Goal: Task Accomplishment & Management: Manage account settings

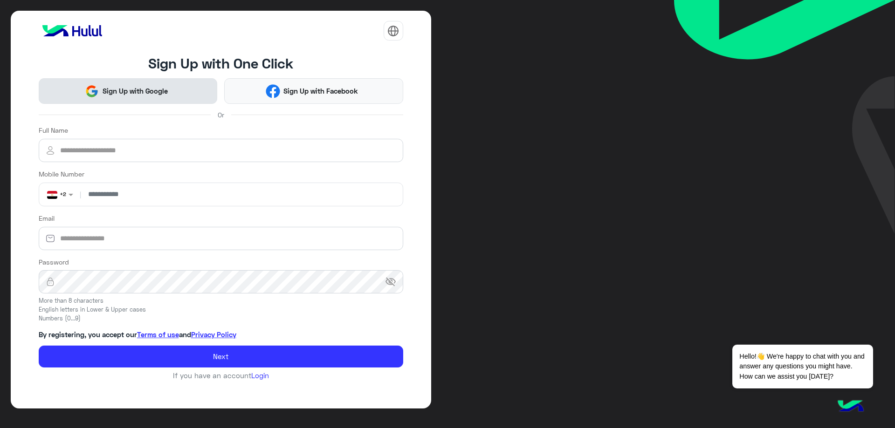
click at [113, 94] on span "Sign Up with Google" at bounding box center [135, 91] width 72 height 11
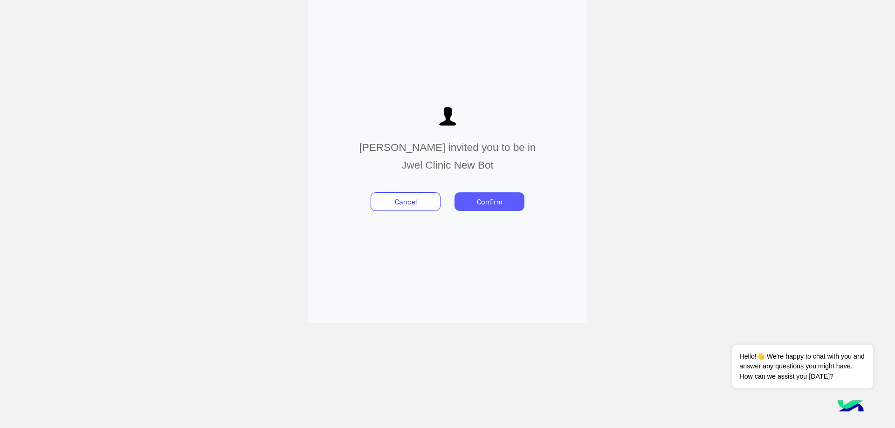
click at [508, 201] on button "Confirm" at bounding box center [489, 201] width 70 height 19
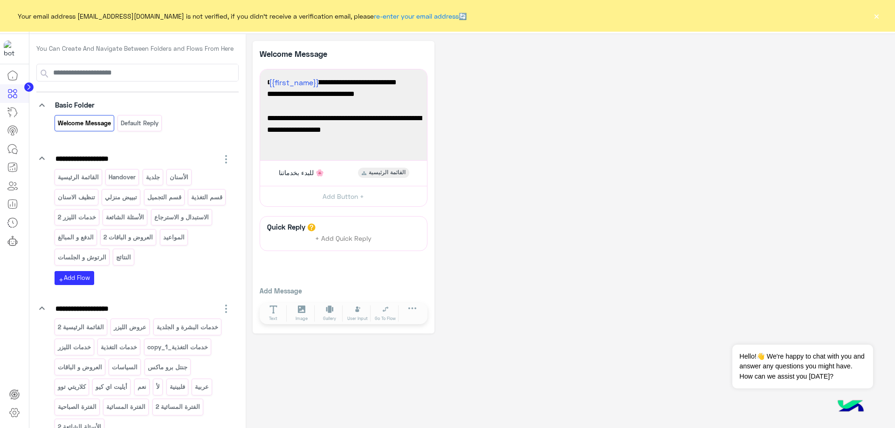
click at [28, 88] on icon at bounding box center [28, 87] width 2 height 5
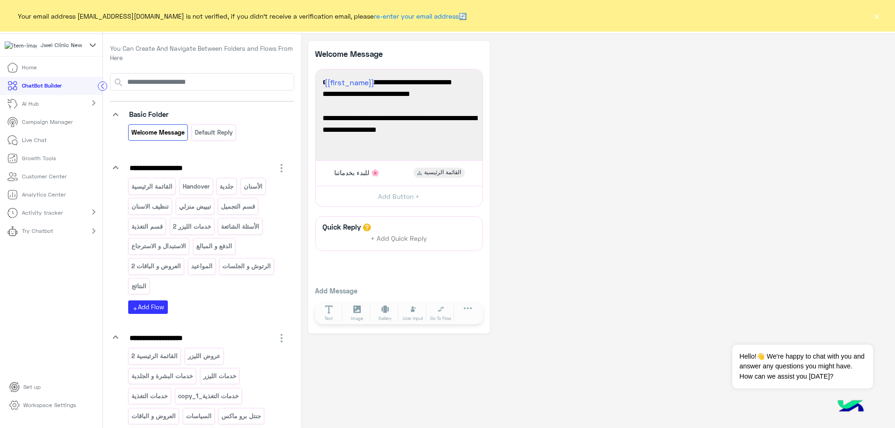
click at [94, 48] on icon at bounding box center [93, 45] width 10 height 11
click at [93, 46] on icon at bounding box center [92, 45] width 5 height 3
click at [83, 217] on div "Activity tracker chevron_right" at bounding box center [51, 213] width 102 height 18
click at [83, 217] on div "Activity tracker expand_more" at bounding box center [51, 213] width 102 height 18
click at [57, 410] on p "Workspace Settings" at bounding box center [49, 405] width 53 height 8
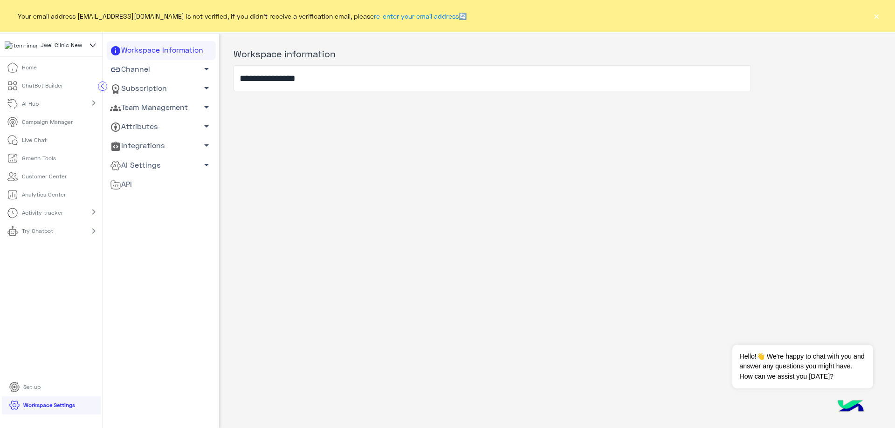
click at [202, 87] on span "arrow_drop_down" at bounding box center [206, 87] width 11 height 11
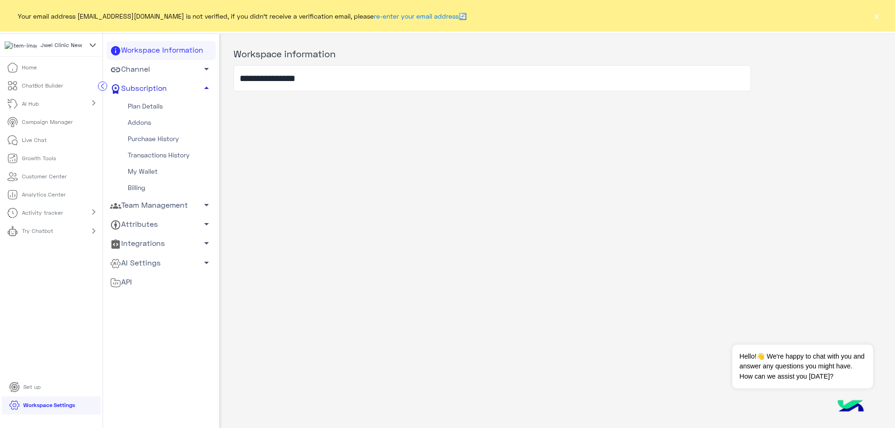
click at [143, 170] on link "My Wallet" at bounding box center [161, 172] width 109 height 16
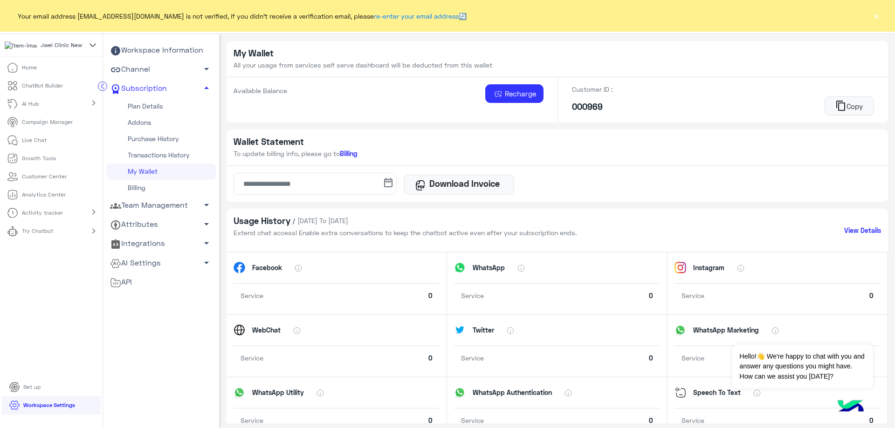
click at [261, 100] on div "Available Balance" at bounding box center [260, 94] width 54 height 17
drag, startPoint x: 236, startPoint y: 104, endPoint x: 251, endPoint y: 106, distance: 15.0
click at [251, 106] on h5 "1505 SAR" at bounding box center [260, 107] width 54 height 11
click at [253, 115] on div "Available Balance 1505 SAR" at bounding box center [260, 99] width 54 height 31
click at [243, 108] on h5 "1505 SAR" at bounding box center [260, 107] width 54 height 11
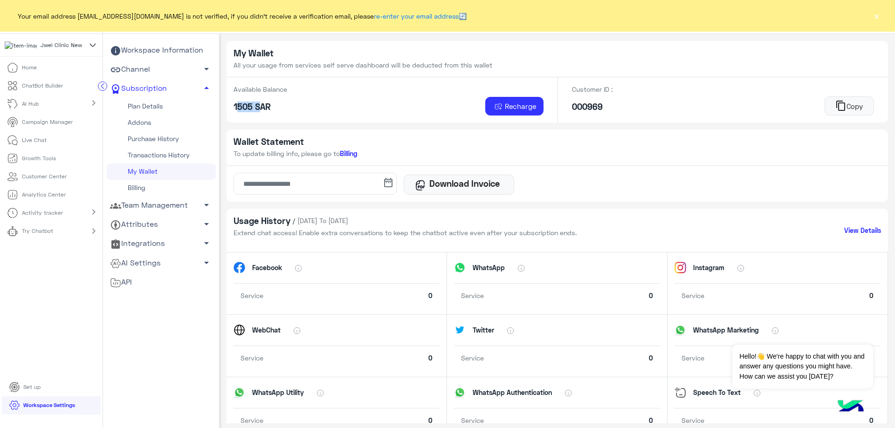
click at [243, 108] on h5 "1505 SAR" at bounding box center [260, 107] width 54 height 11
click at [322, 102] on div "Available Balance 1505 SAR Recharge" at bounding box center [387, 99] width 323 height 45
